Goal: Task Accomplishment & Management: Manage account settings

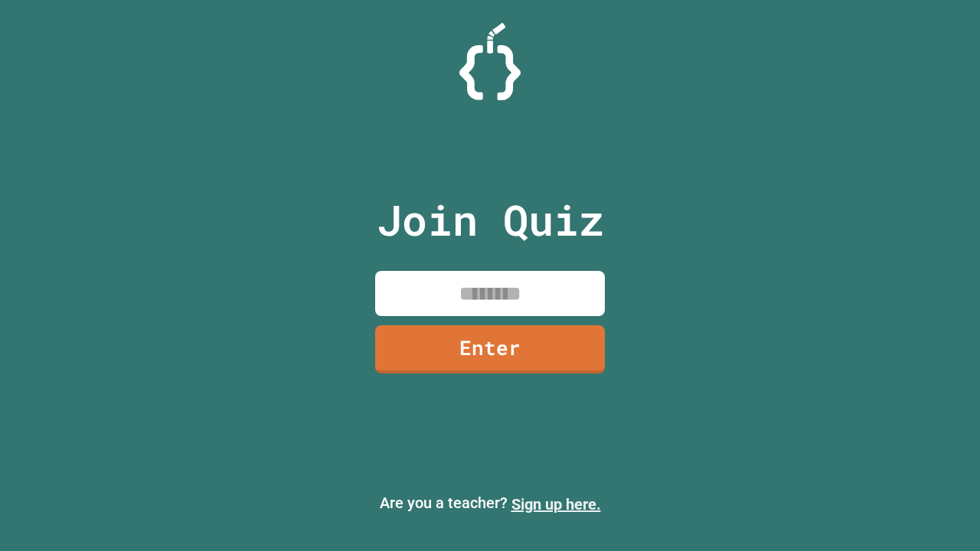
click at [556, 504] on link "Sign up here." at bounding box center [556, 504] width 90 height 18
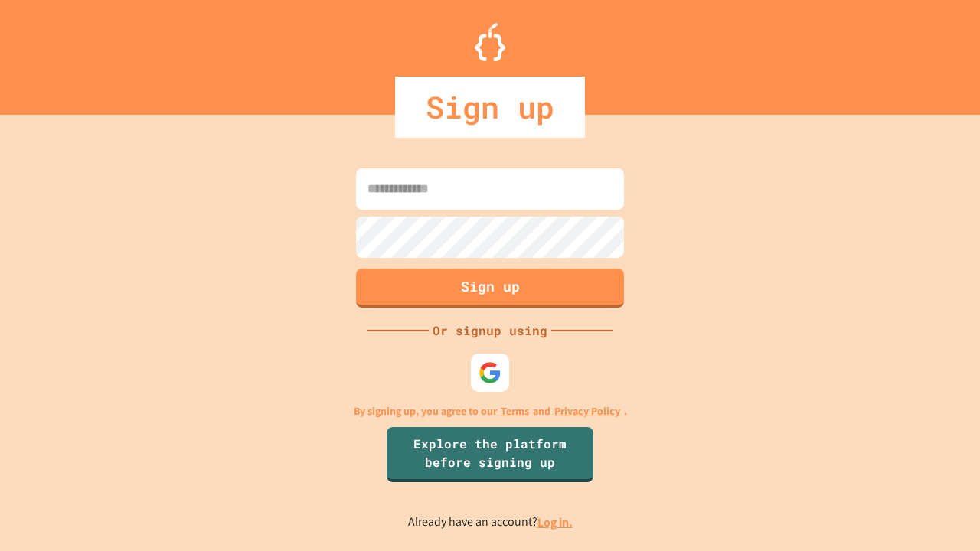
click at [556, 522] on link "Log in." at bounding box center [554, 522] width 35 height 16
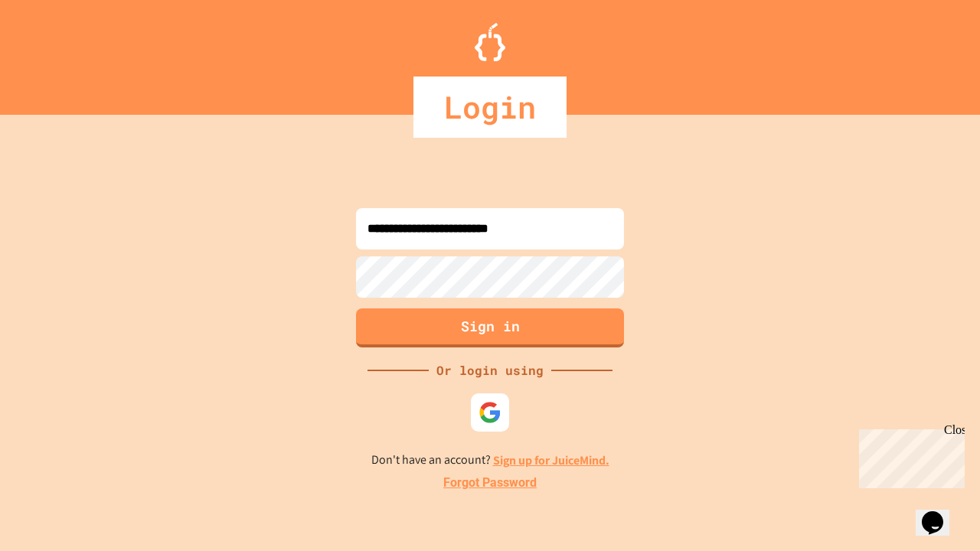
type input "**********"
